Goal: Find specific page/section: Find specific page/section

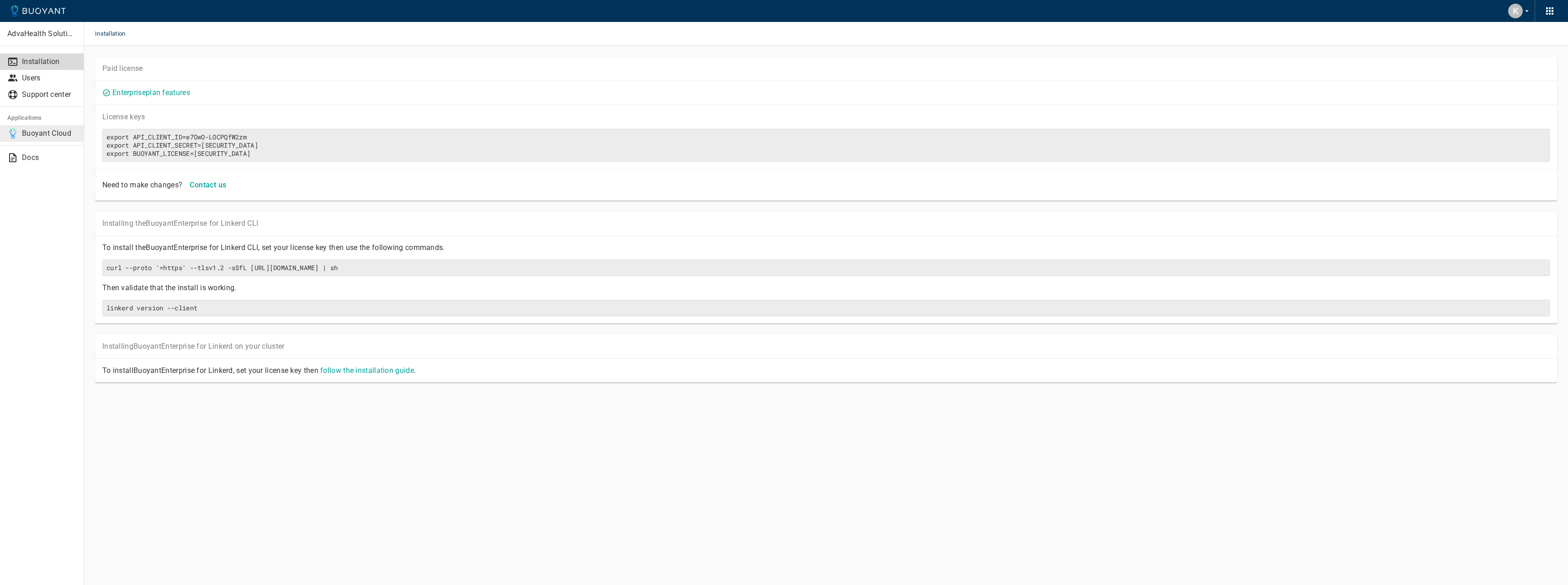
click at [70, 132] on p "Buoyant Cloud" at bounding box center [49, 133] width 54 height 9
click at [53, 135] on p "Buoyant Cloud" at bounding box center [49, 133] width 54 height 9
